Goal: Task Accomplishment & Management: Manage account settings

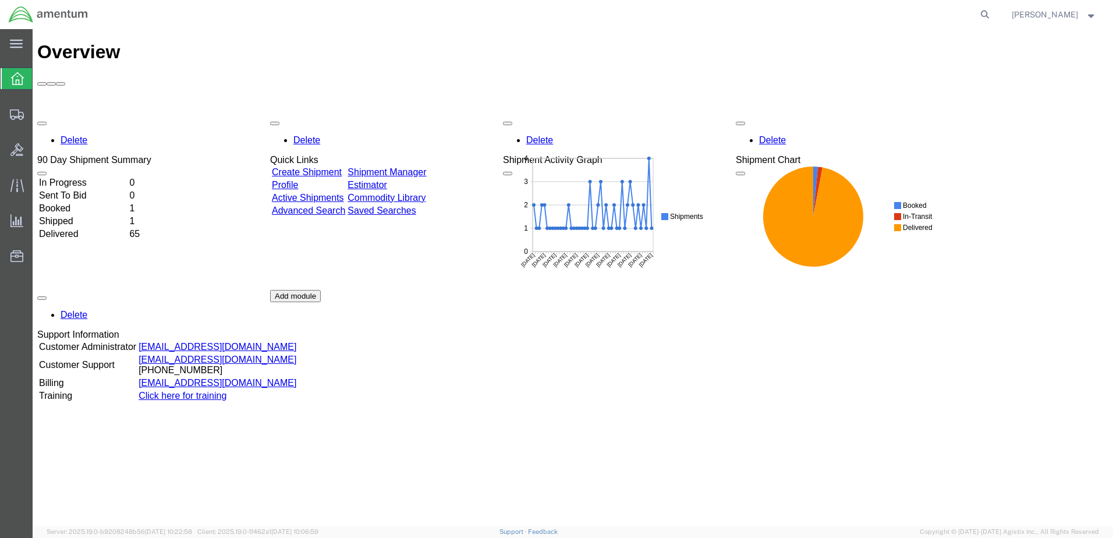
click at [82, 177] on td "In Progress" at bounding box center [82, 183] width 89 height 12
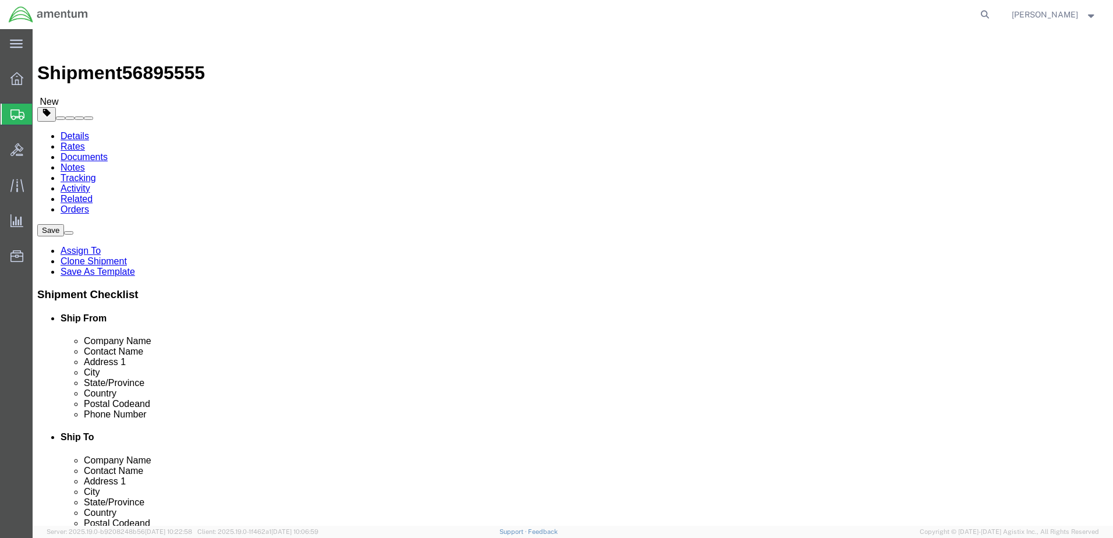
select select "42716"
select select
click input "404.767.5800"
click input "404-767.5800"
type input "[PHONE_NUMBER]"
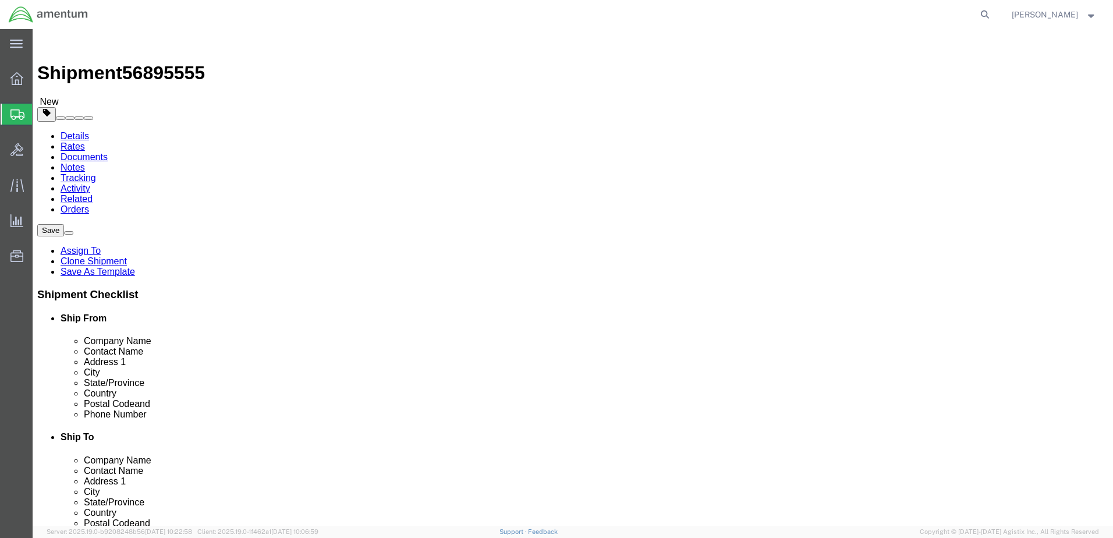
click label
click input "checkbox"
checkbox input "true"
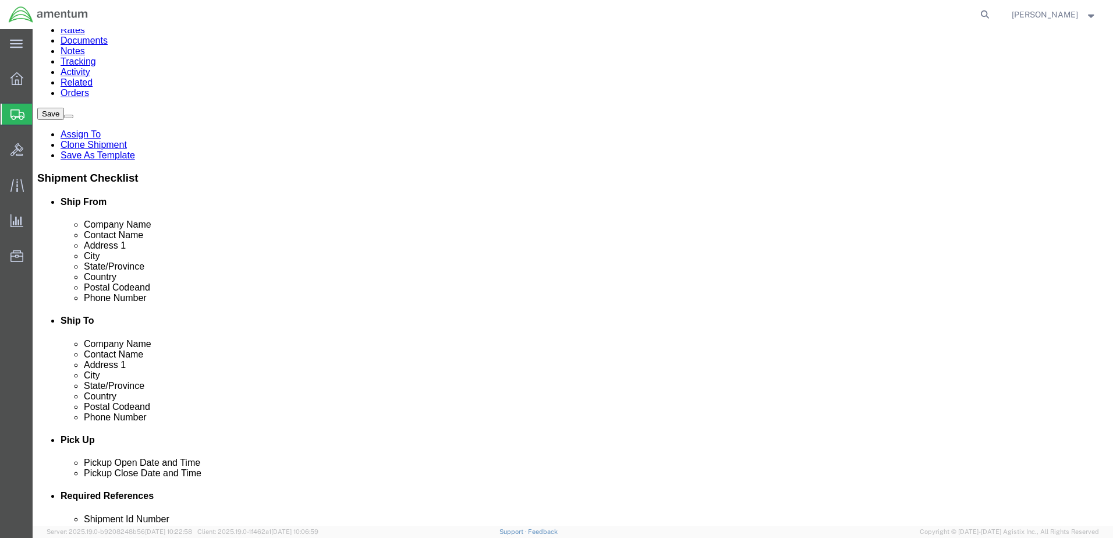
scroll to position [175, 0]
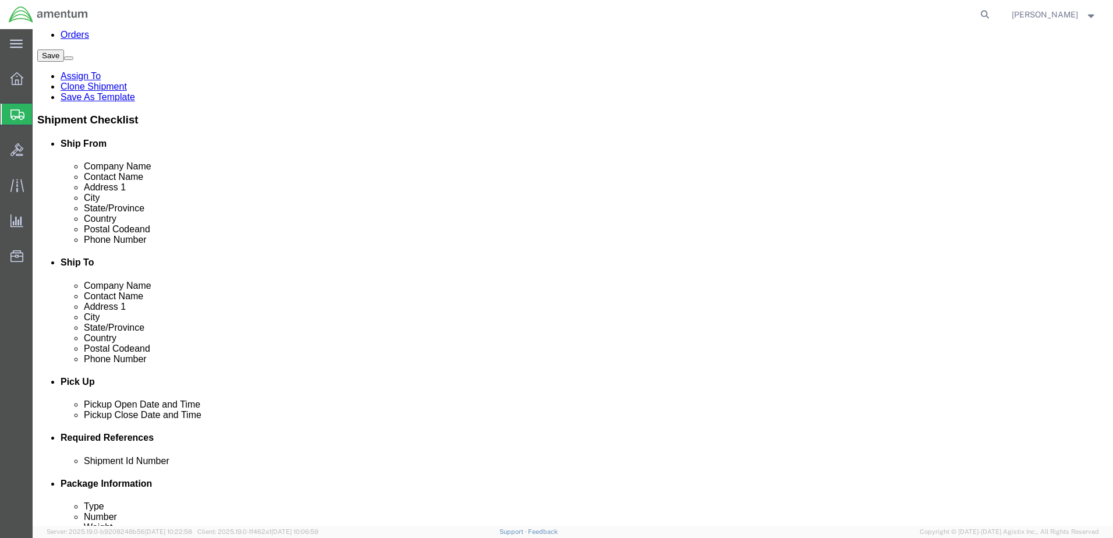
click button "Rate Shipment"
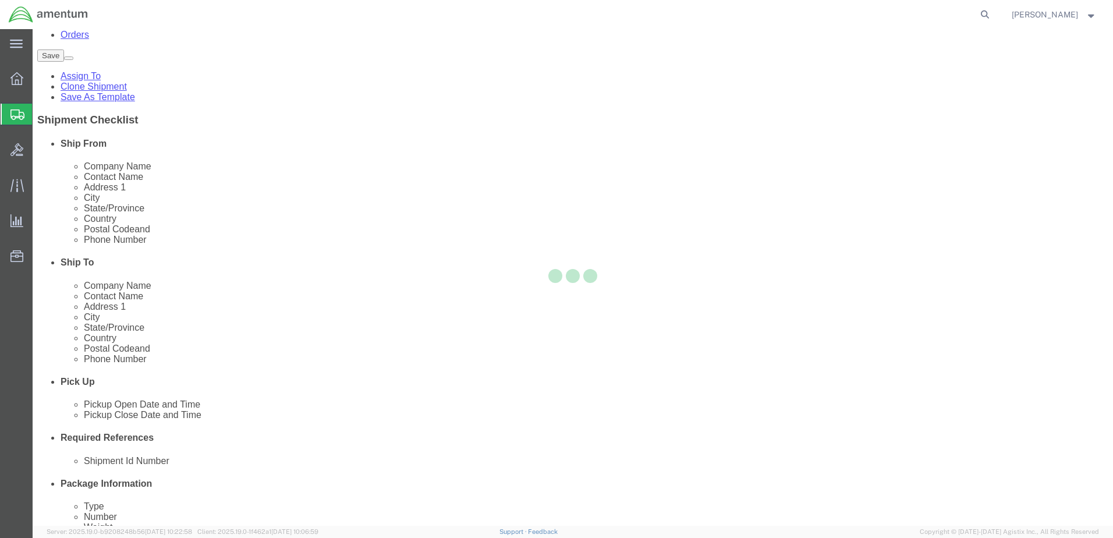
scroll to position [112, 0]
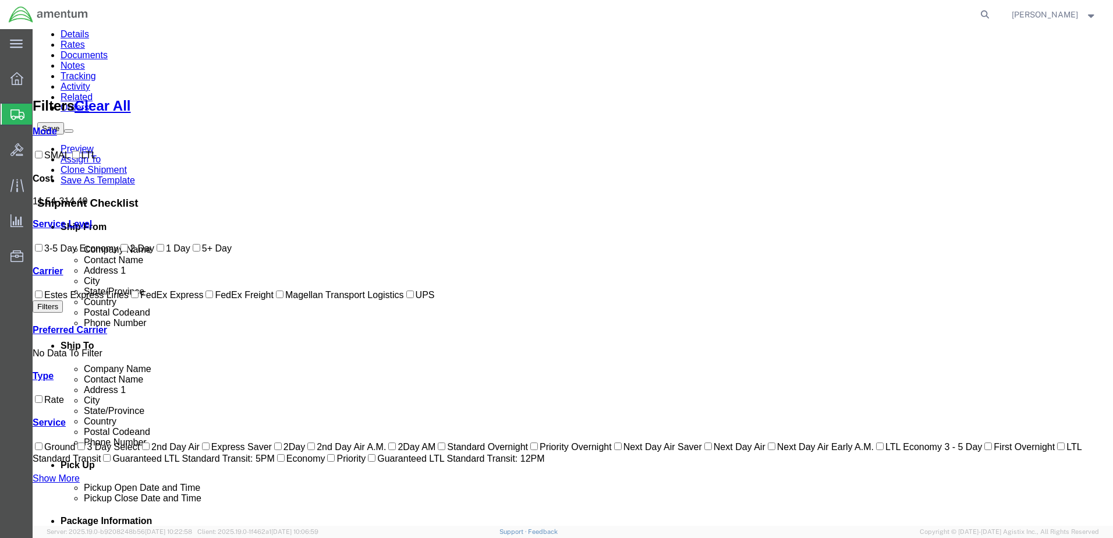
click at [131, 298] on input "FedEx Express" at bounding box center [135, 294] width 8 height 8
checkbox input "true"
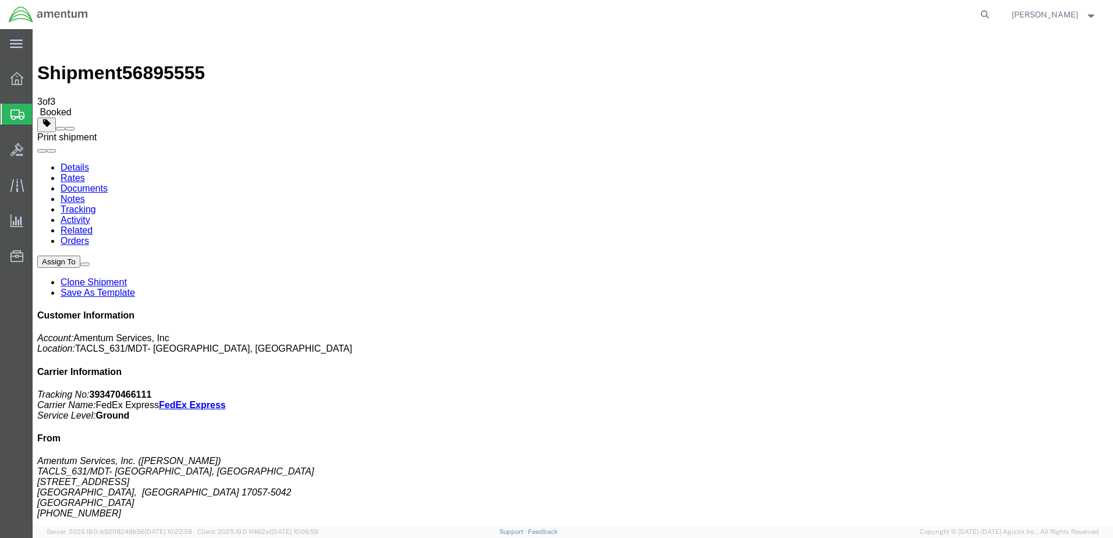
click at [70, 129] on span at bounding box center [70, 129] width 0 height 0
click at [71, 162] on link "Details" at bounding box center [75, 167] width 29 height 10
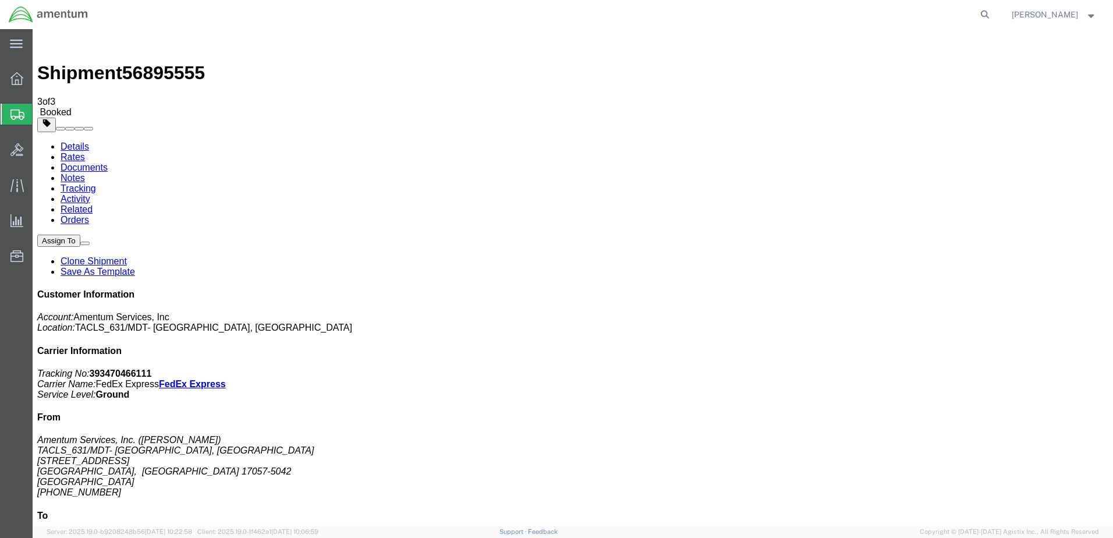
click link "Schedule pickup request"
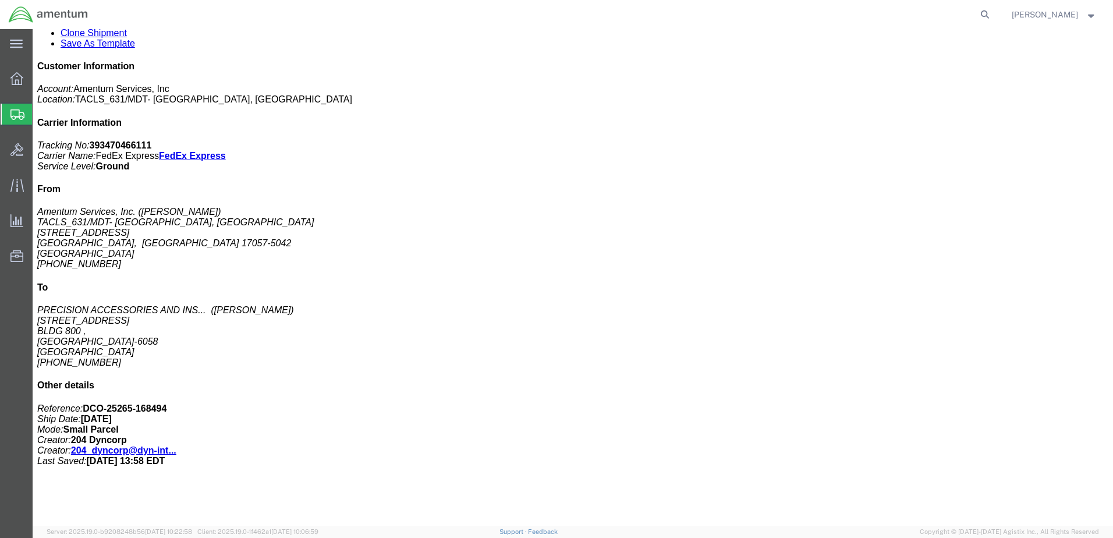
scroll to position [196, 0]
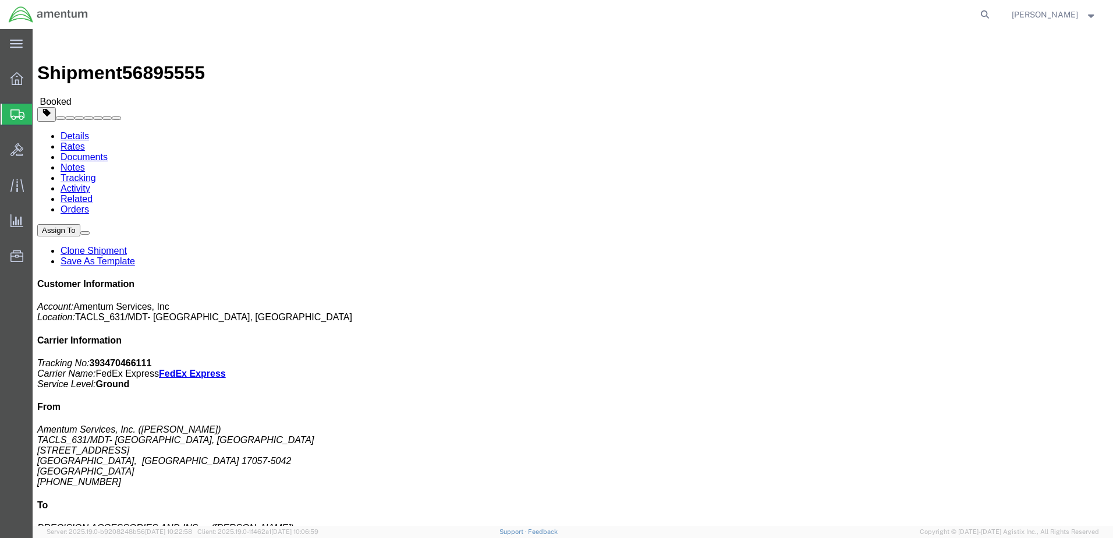
click at [1088, 12] on strong "button" at bounding box center [1091, 14] width 10 height 4
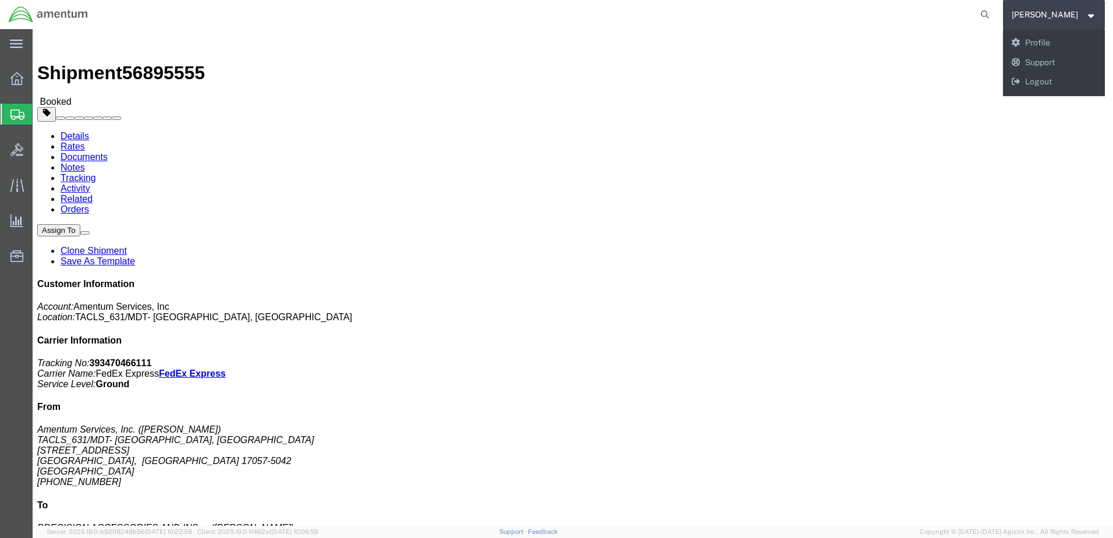
click at [1087, 16] on strong "button" at bounding box center [1091, 14] width 10 height 4
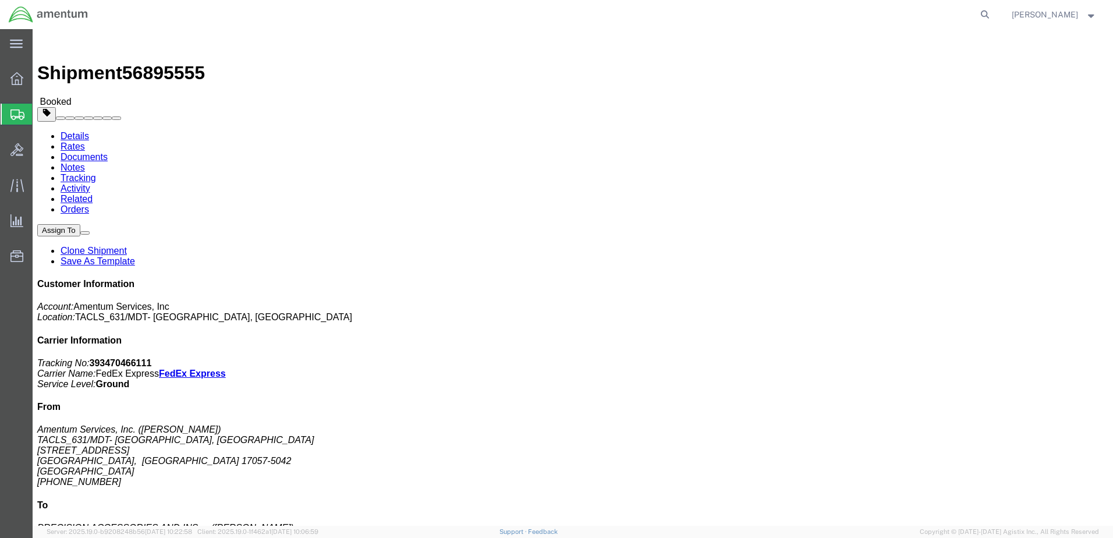
click at [1092, 16] on strong "button" at bounding box center [1091, 14] width 10 height 4
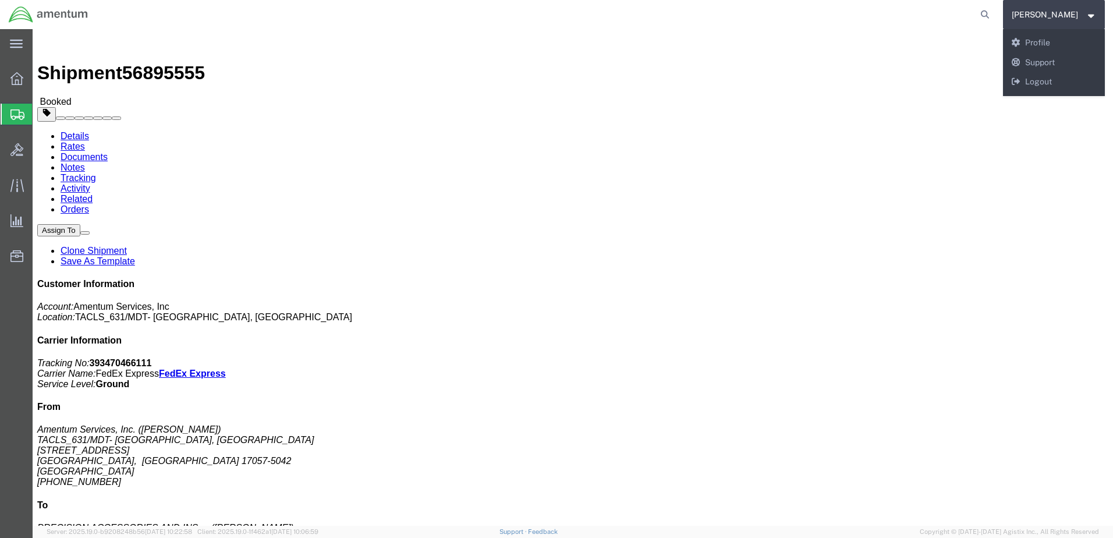
click at [1091, 15] on strong "button" at bounding box center [1091, 14] width 10 height 4
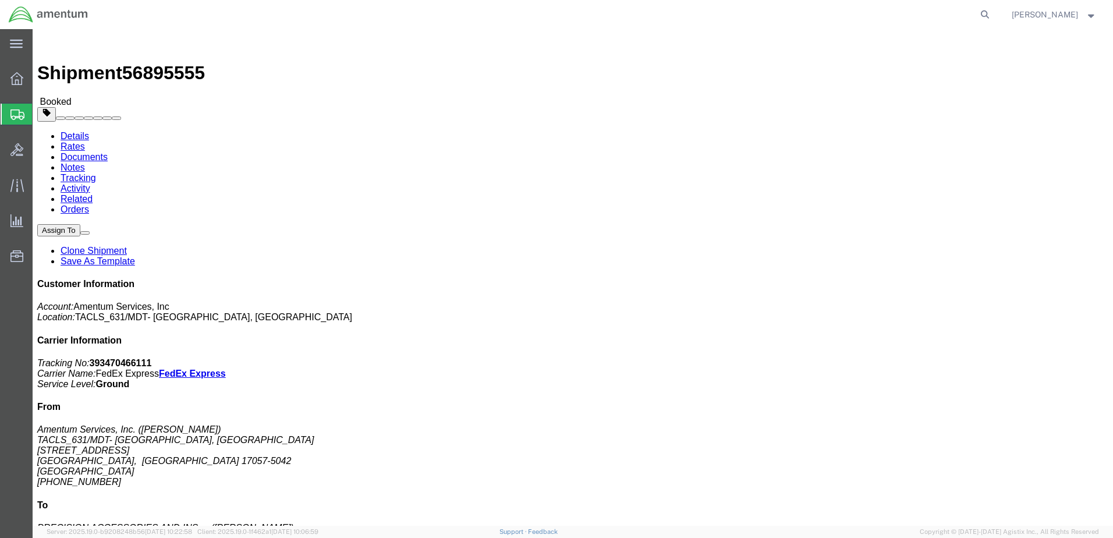
click at [1030, 13] on span "[PERSON_NAME]" at bounding box center [1045, 14] width 66 height 13
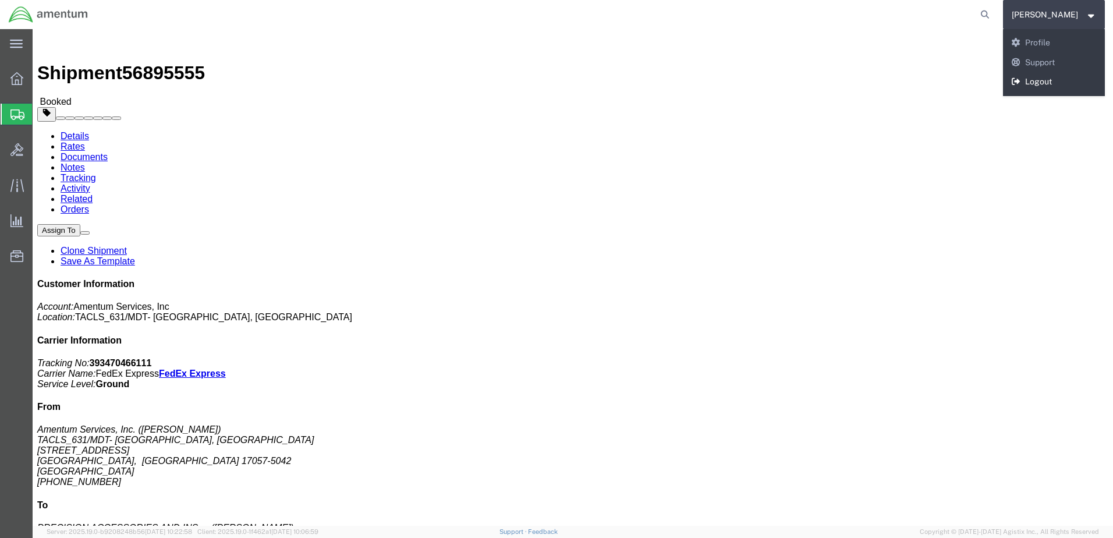
click at [1034, 83] on link "Logout" at bounding box center [1054, 82] width 102 height 20
